Goal: Find specific page/section: Find specific page/section

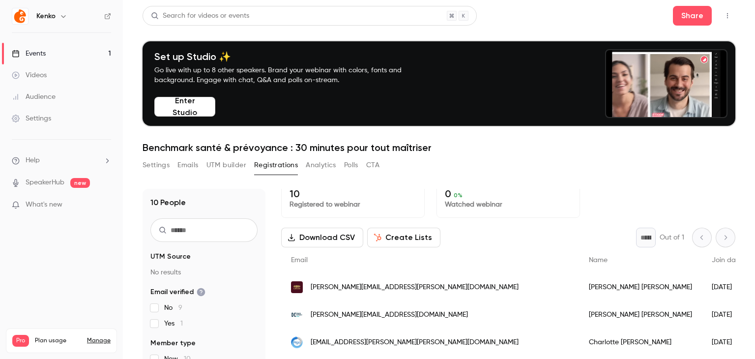
scroll to position [9, 0]
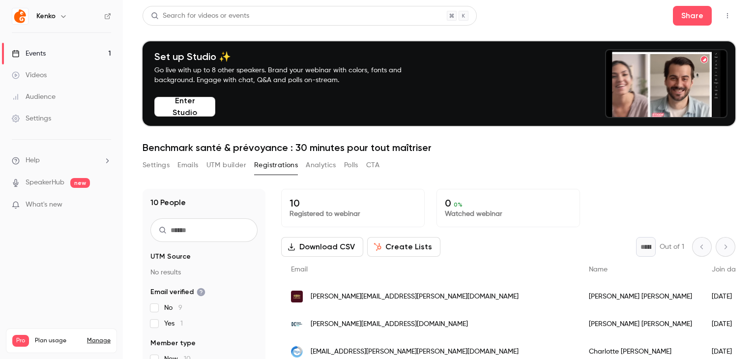
scroll to position [116, 0]
